Goal: Task Accomplishment & Management: Use online tool/utility

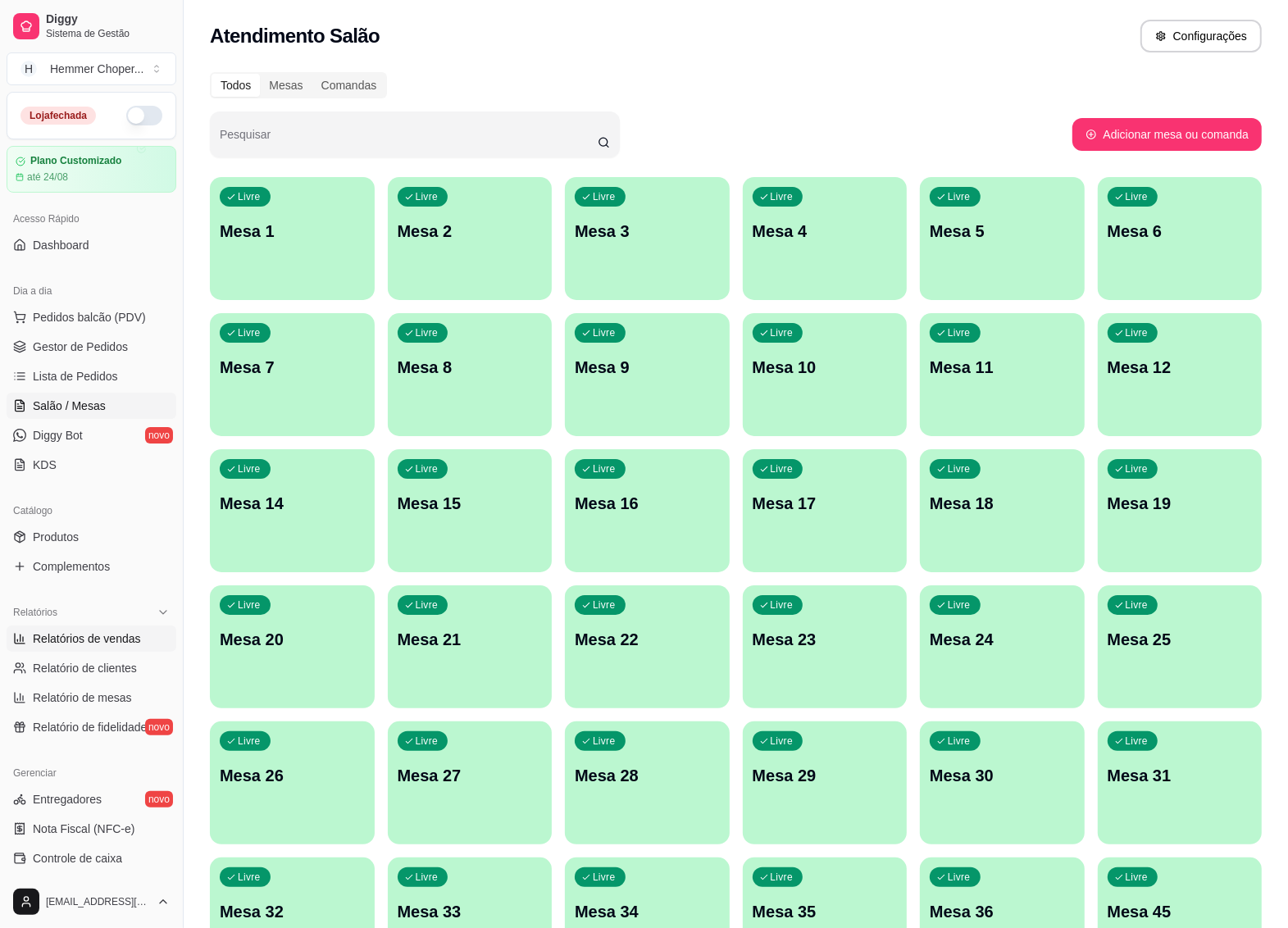
click at [71, 636] on span "Relatórios de vendas" at bounding box center [87, 638] width 108 height 17
select select "ALL"
select select "0"
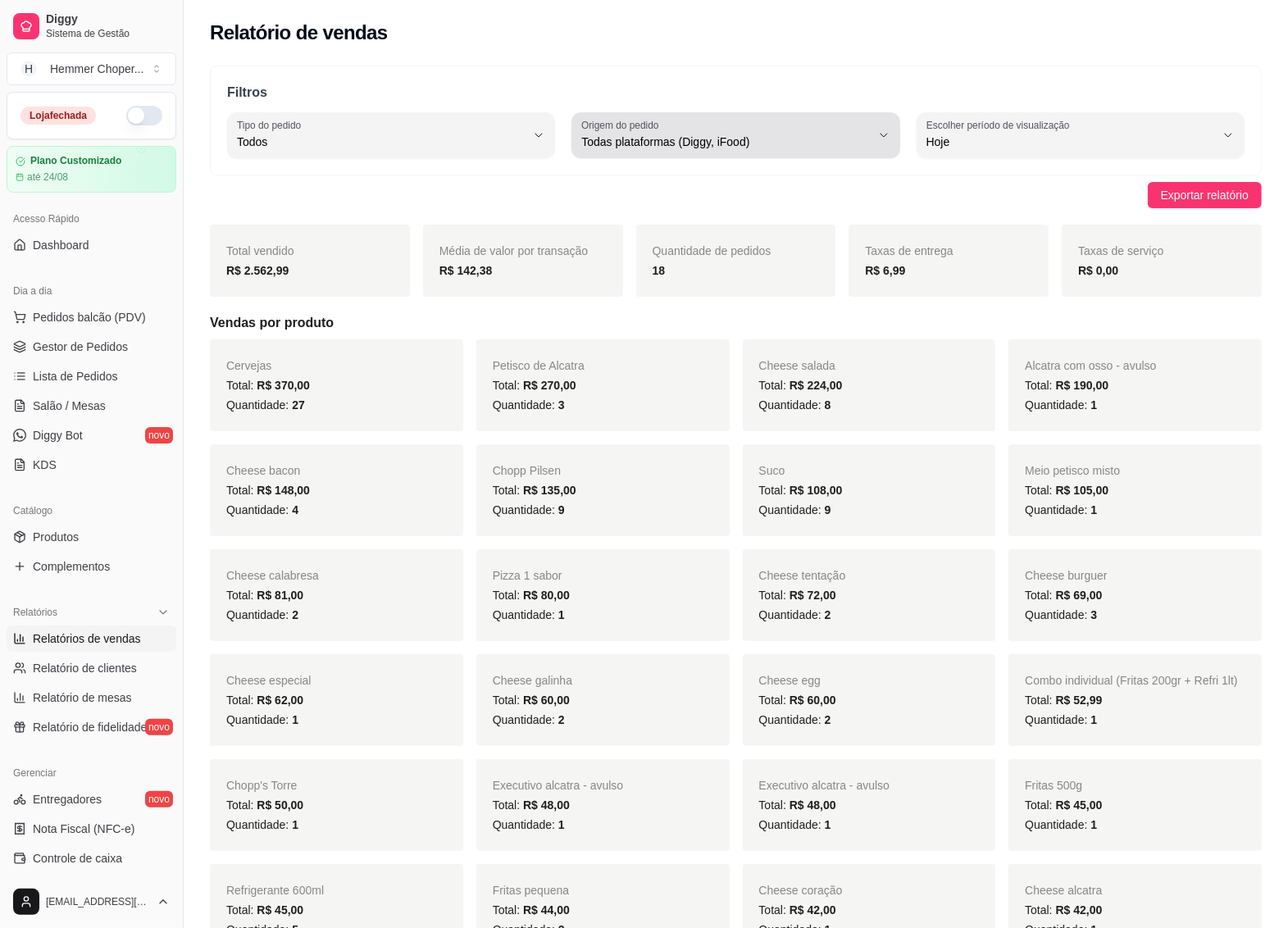
click at [711, 148] on span "Todas plataformas (Diggy, iFood)" at bounding box center [725, 141] width 289 height 17
click at [628, 246] on li "iFood" at bounding box center [735, 234] width 303 height 25
type input "IFOOD"
select select "IFOOD"
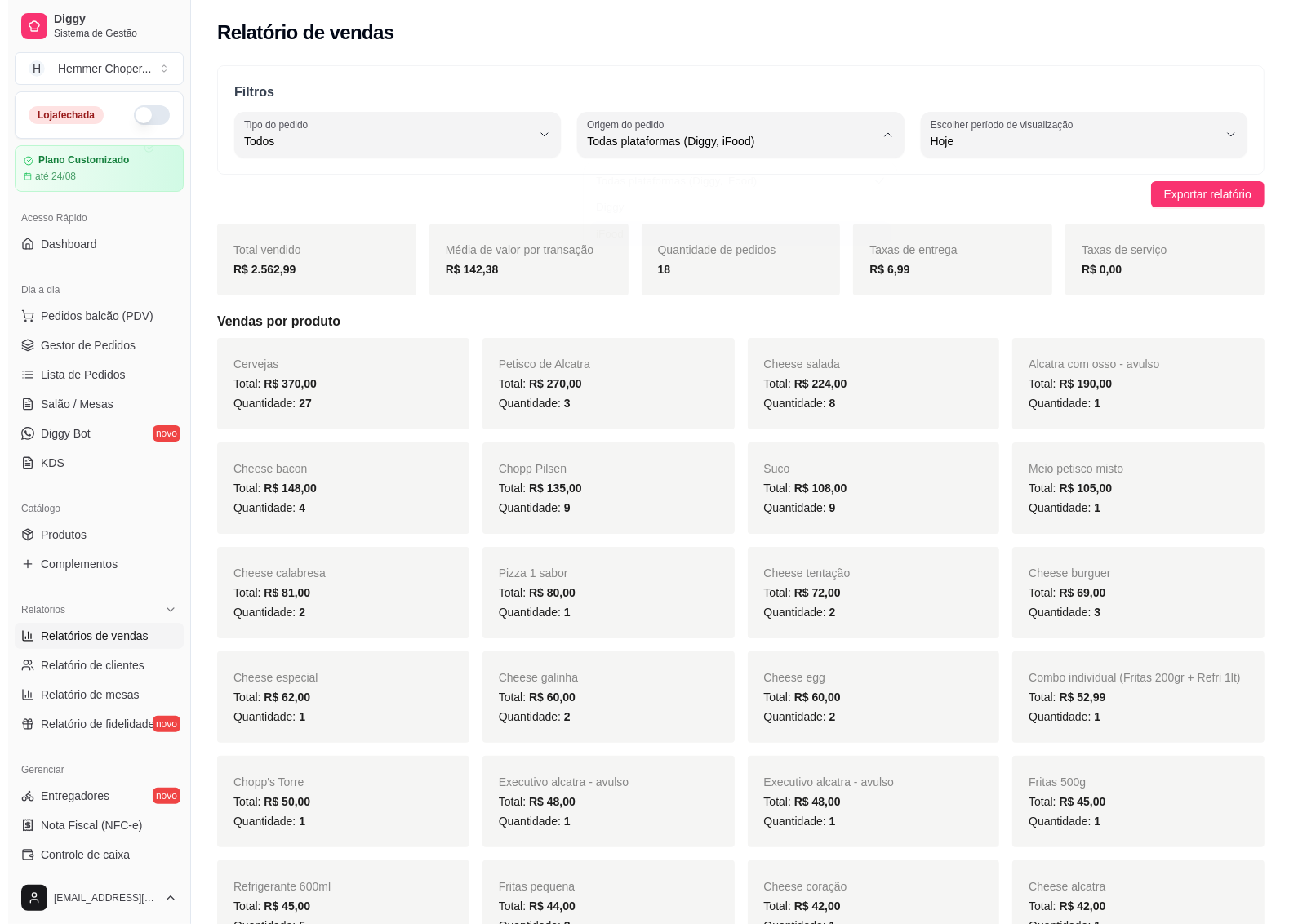
scroll to position [15, 0]
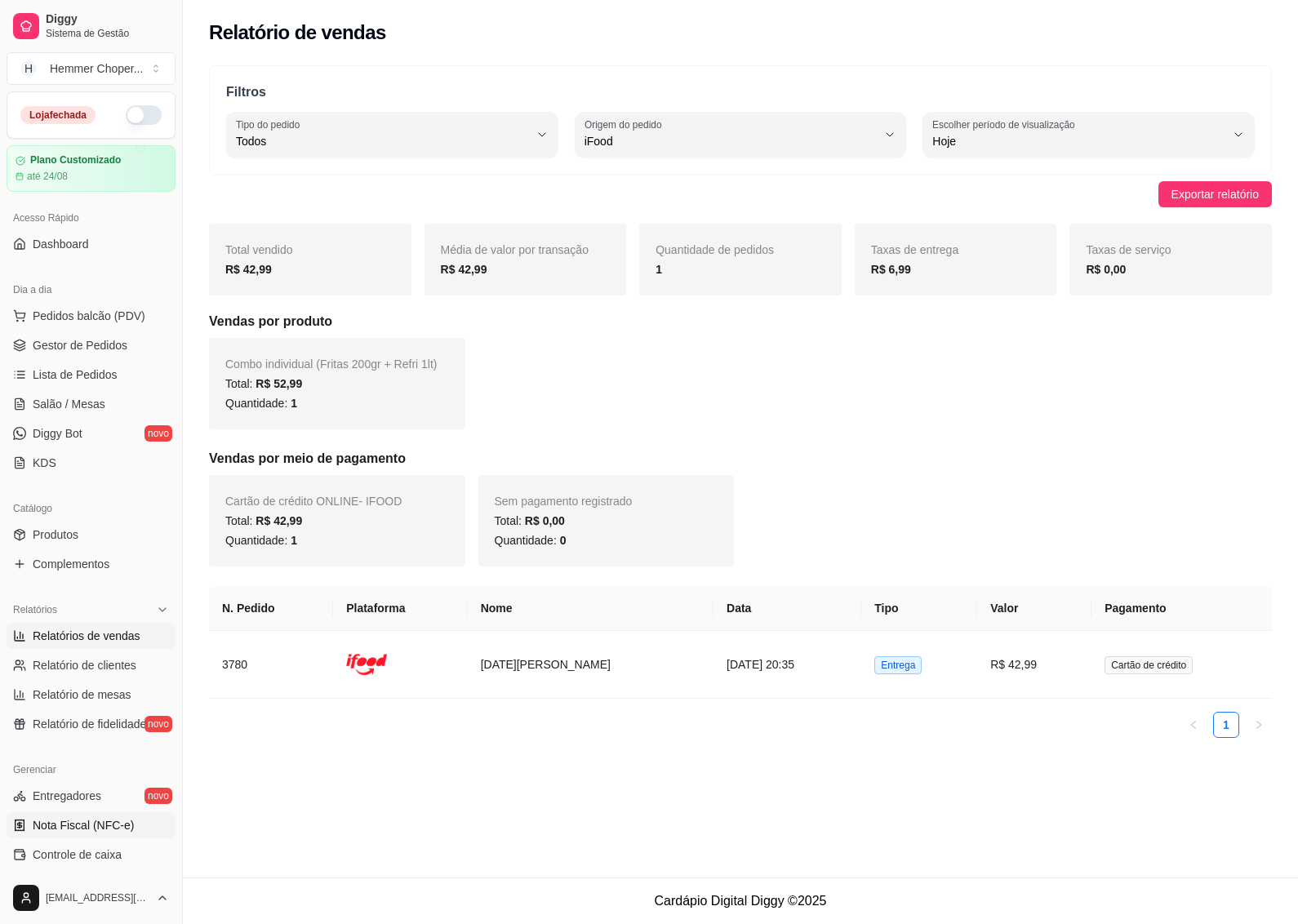
click at [60, 824] on span "Nota Fiscal (NFC-e)" at bounding box center [83, 824] width 101 height 16
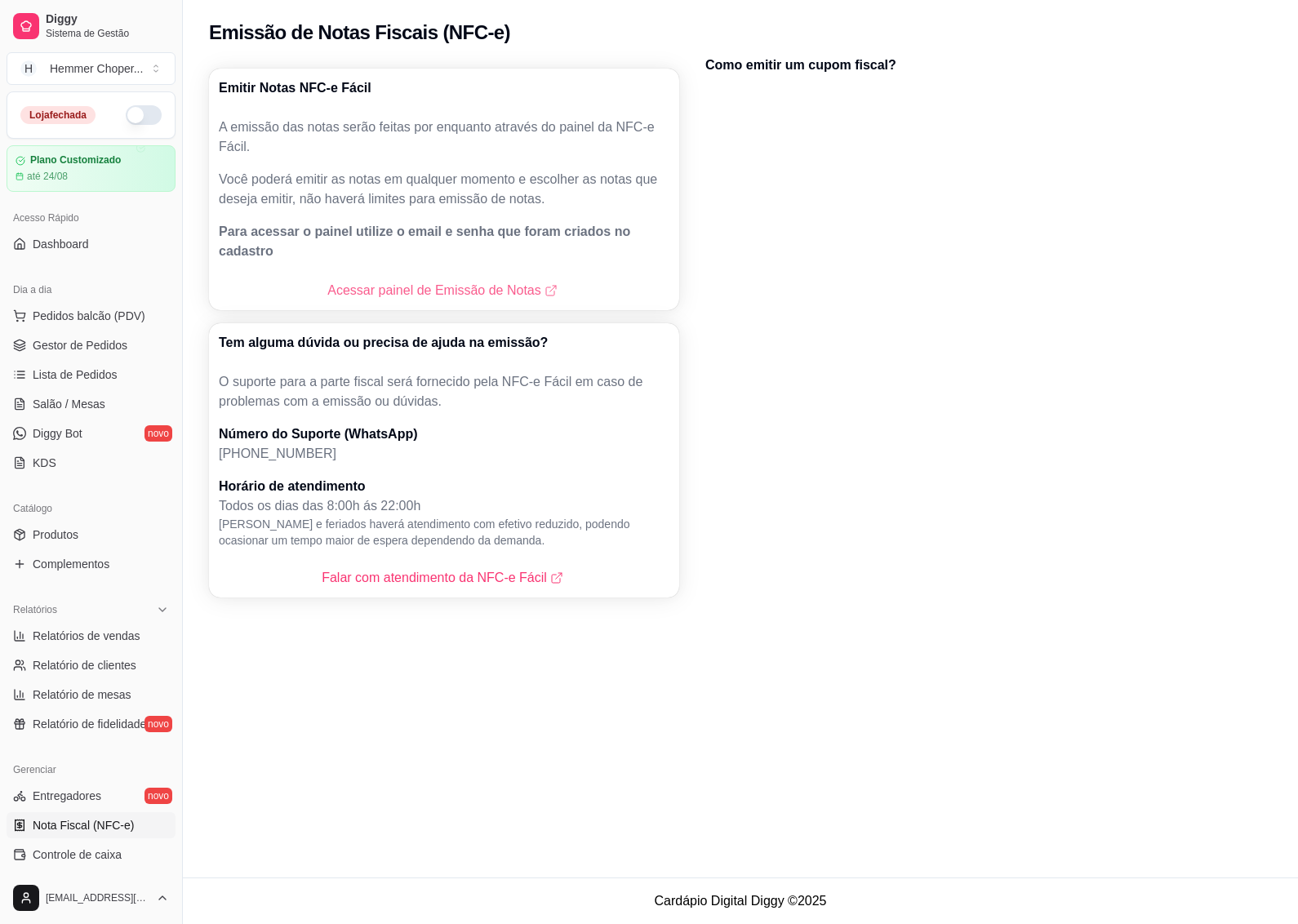
click at [441, 281] on link "Acessar painel de Emissão de Notas" at bounding box center [444, 291] width 232 height 19
